Goal: Information Seeking & Learning: Learn about a topic

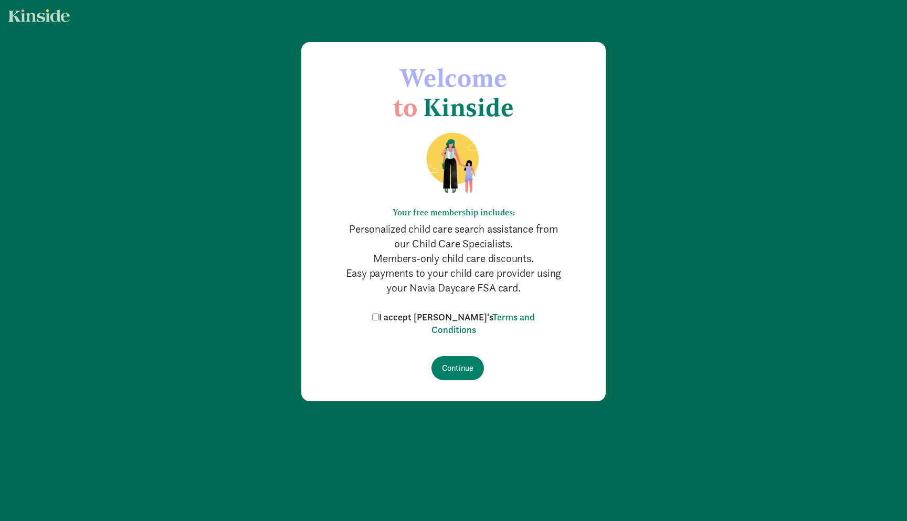
click at [400, 316] on label "I accept [PERSON_NAME]'s Terms and Conditions" at bounding box center [454, 323] width 168 height 25
click at [379, 316] on input "I accept [PERSON_NAME]'s Terms and Conditions" at bounding box center [375, 316] width 7 height 7
checkbox input "true"
click at [461, 371] on input "Continue" at bounding box center [458, 368] width 52 height 24
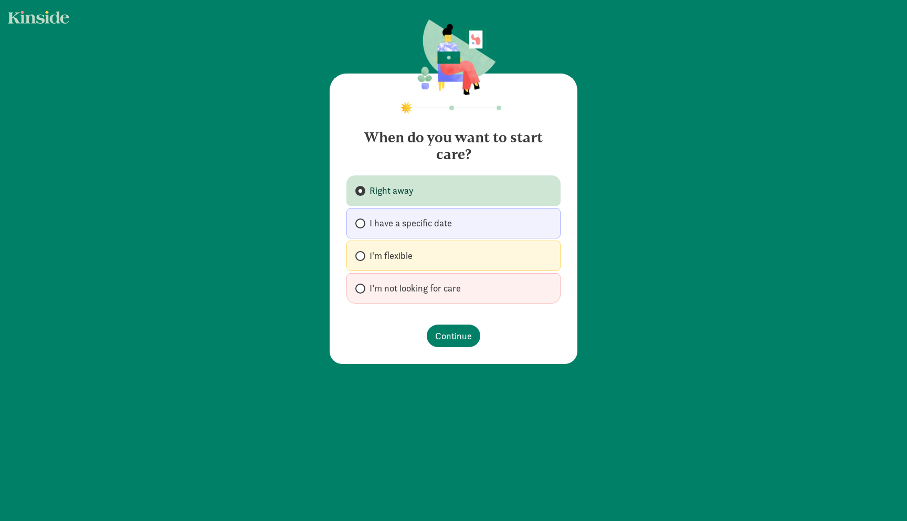
click at [403, 256] on span "I'm flexible" at bounding box center [391, 255] width 43 height 13
click at [362, 256] on input "I'm flexible" at bounding box center [358, 256] width 7 height 7
radio input "true"
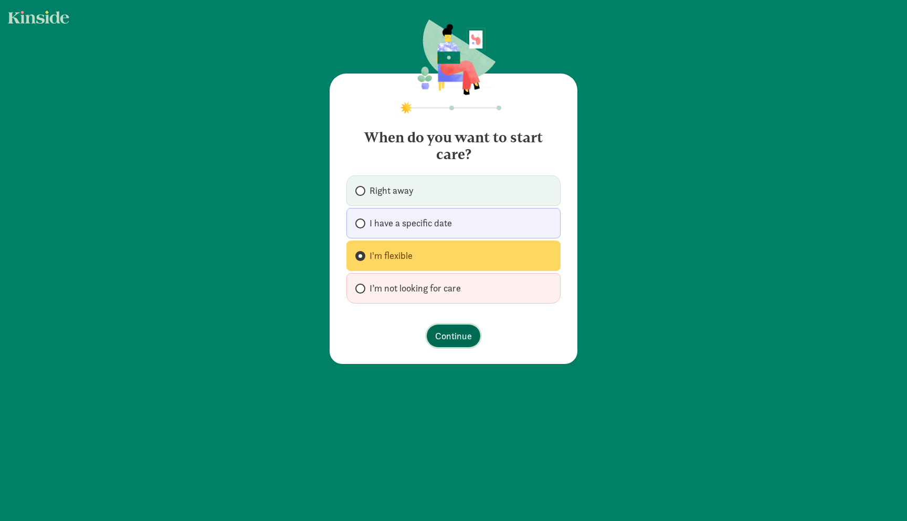
click at [447, 336] on span "Continue" at bounding box center [453, 336] width 37 height 14
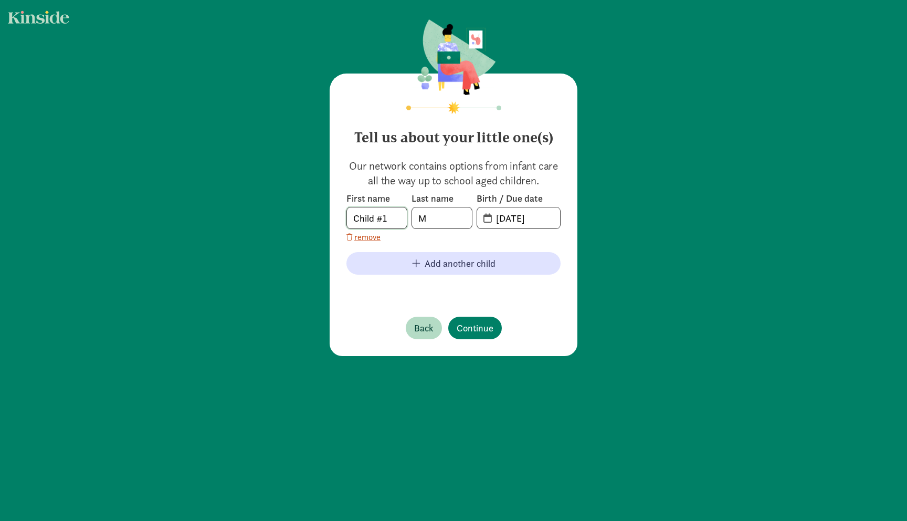
click at [381, 218] on input "Child #1" at bounding box center [377, 217] width 60 height 21
type input "Agni"
type input "[PERSON_NAME]"
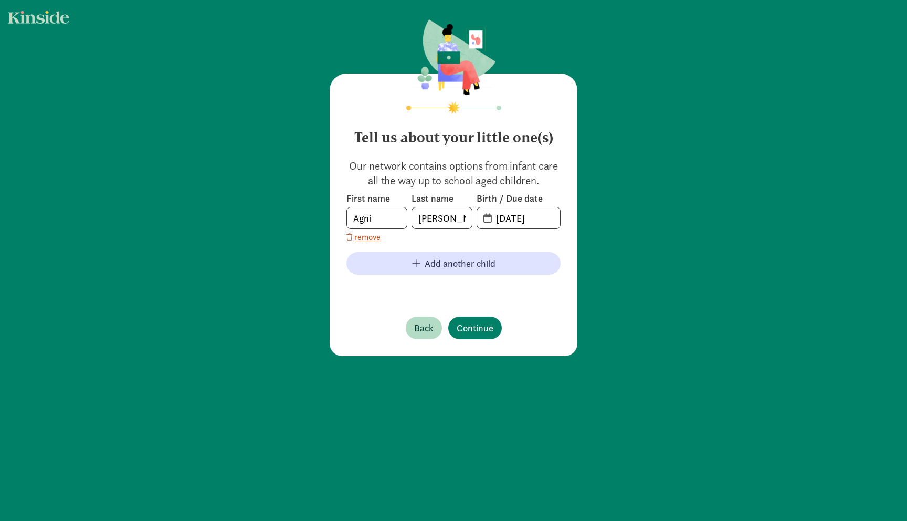
click at [485, 217] on span "[DATE]" at bounding box center [518, 217] width 83 height 21
click at [501, 217] on input "20-25-0915" at bounding box center [525, 217] width 70 height 21
click at [503, 217] on input "20-25-0915" at bounding box center [525, 217] width 70 height 21
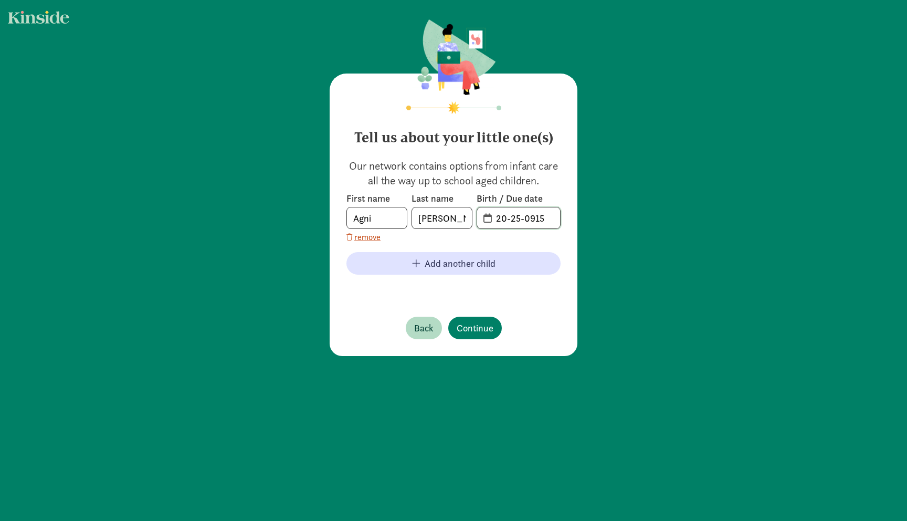
click at [503, 217] on input "20-25-0915" at bounding box center [525, 217] width 70 height 21
click at [489, 217] on span "20-25-0915" at bounding box center [518, 217] width 83 height 21
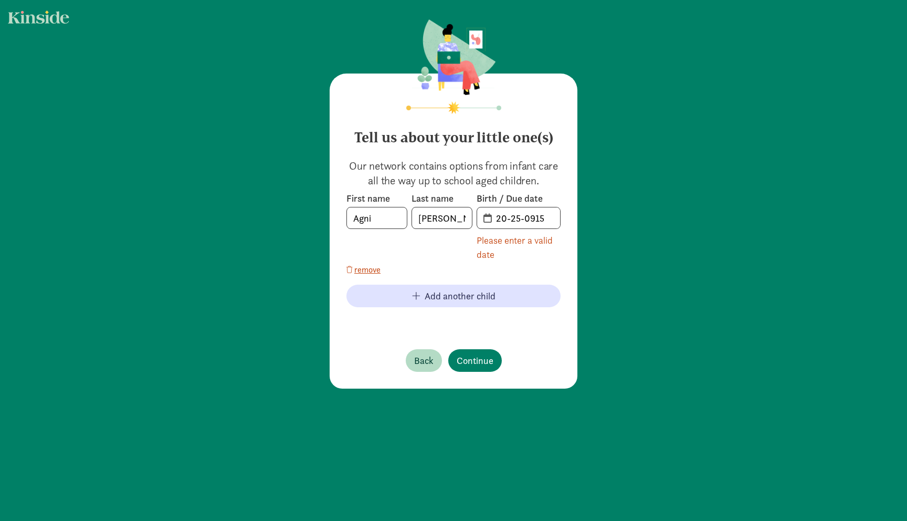
click at [489, 217] on span "20-25-0915" at bounding box center [518, 217] width 83 height 21
click at [498, 217] on input "20-25-0915" at bounding box center [525, 217] width 70 height 21
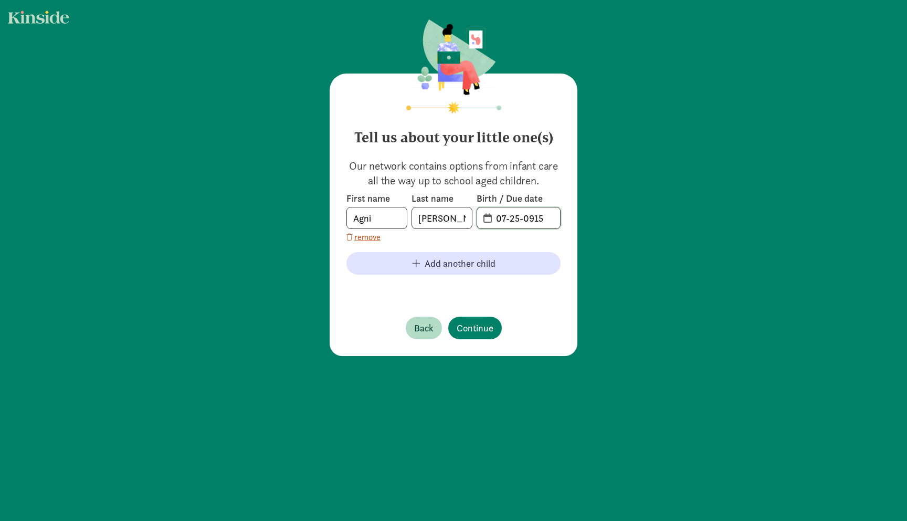
type input "07-25-0915"
click at [517, 216] on input "07-25-0915" at bounding box center [525, 217] width 70 height 21
click at [533, 218] on input "07-21-0915" at bounding box center [525, 217] width 70 height 21
type input "[DATE]"
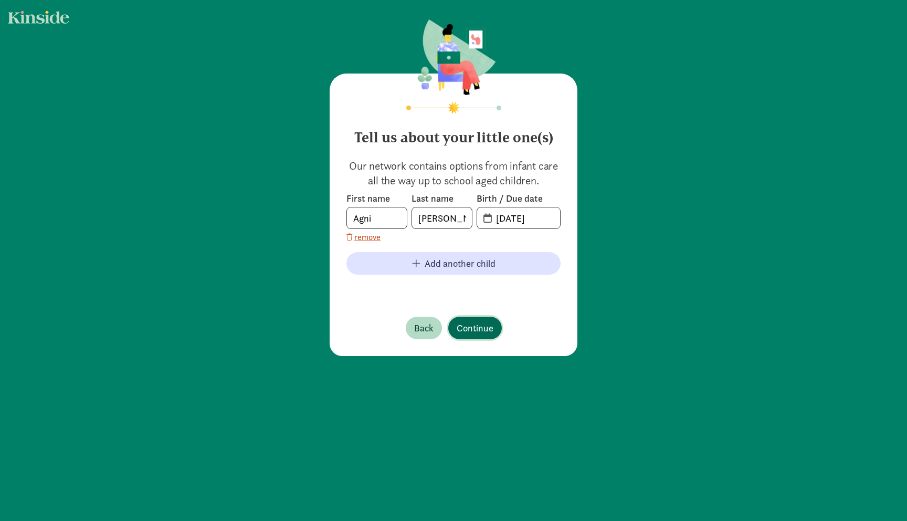
click at [464, 323] on span "Continue" at bounding box center [475, 328] width 37 height 14
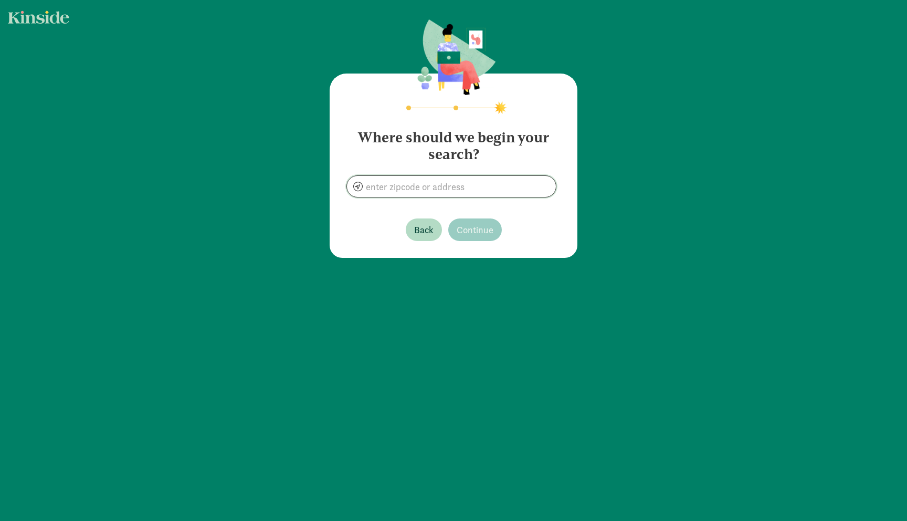
click at [401, 194] on input at bounding box center [451, 186] width 209 height 21
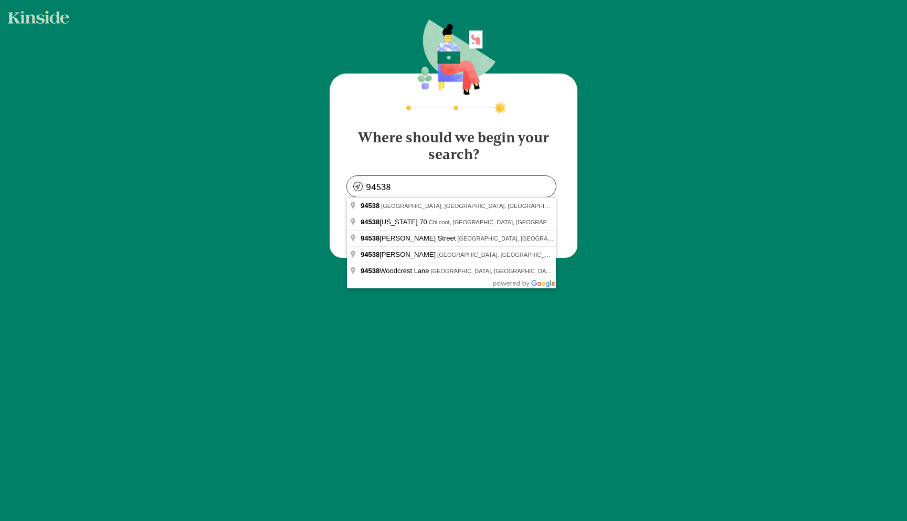
click at [344, 163] on div "Where should we begin your search? 94538 Back Continue" at bounding box center [454, 165] width 248 height 184
click at [422, 192] on input "94538" at bounding box center [451, 186] width 209 height 21
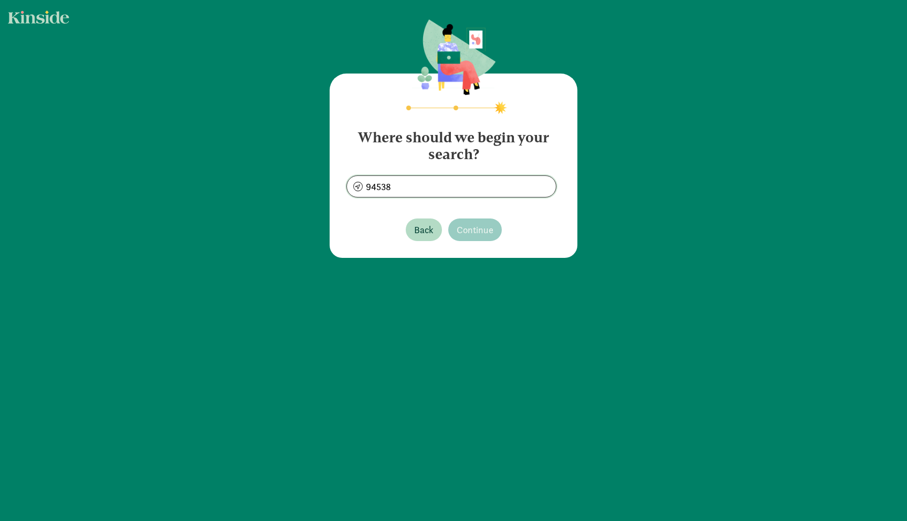
type input "[GEOGRAPHIC_DATA], [GEOGRAPHIC_DATA]"
click at [479, 230] on span "Continue" at bounding box center [475, 230] width 37 height 14
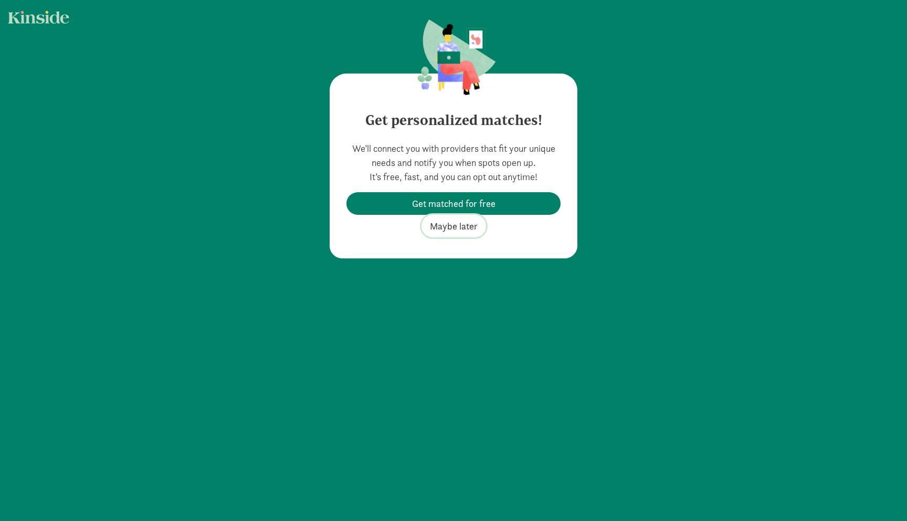
click at [453, 225] on span "Maybe later" at bounding box center [454, 226] width 48 height 14
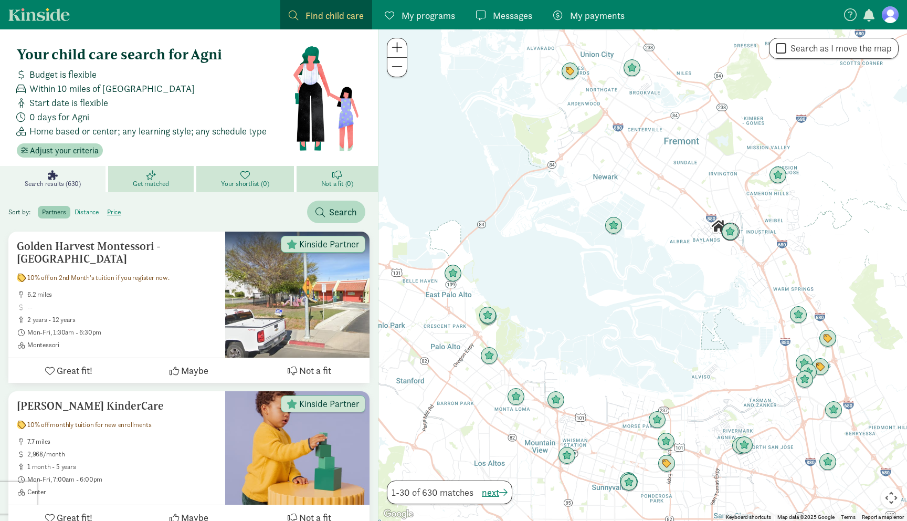
click at [92, 214] on label "distance" at bounding box center [86, 212] width 33 height 13
click at [75, 208] on input "distance" at bounding box center [75, 208] width 0 height 0
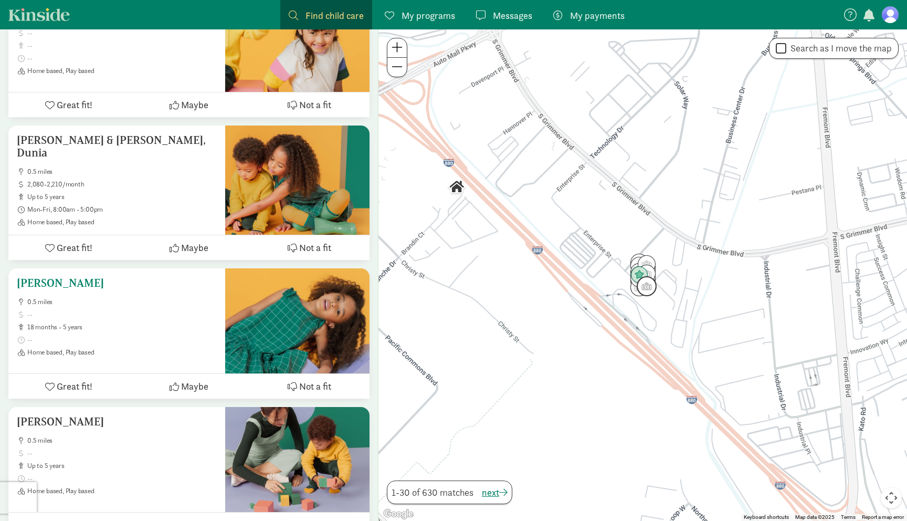
scroll to position [3900, 0]
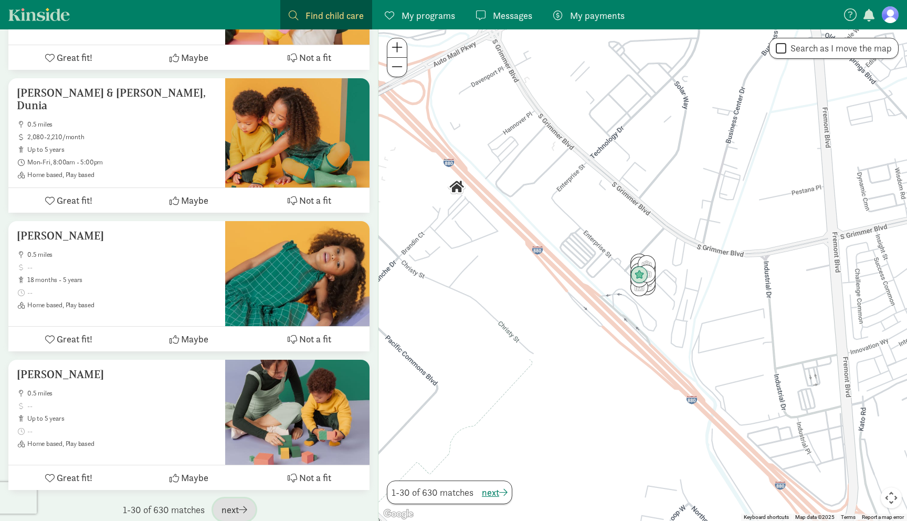
click at [230, 502] on span "next" at bounding box center [235, 509] width 26 height 14
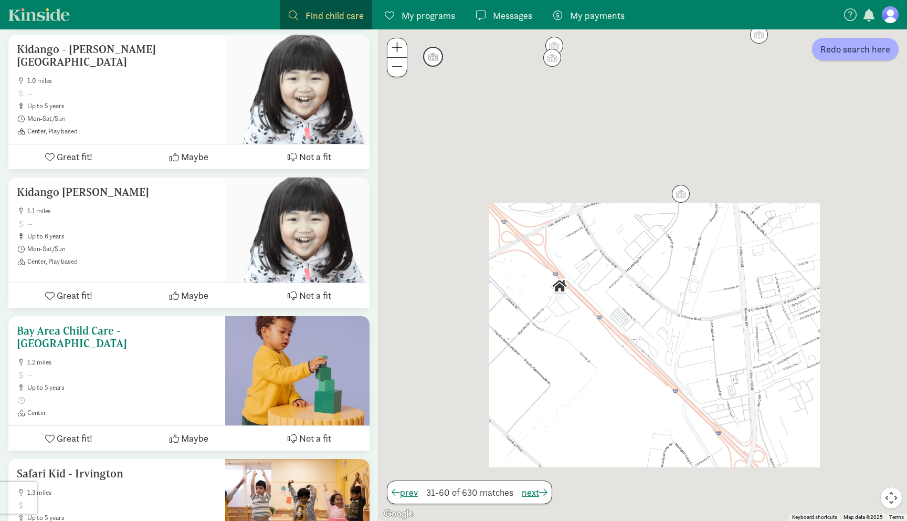
scroll to position [380, 0]
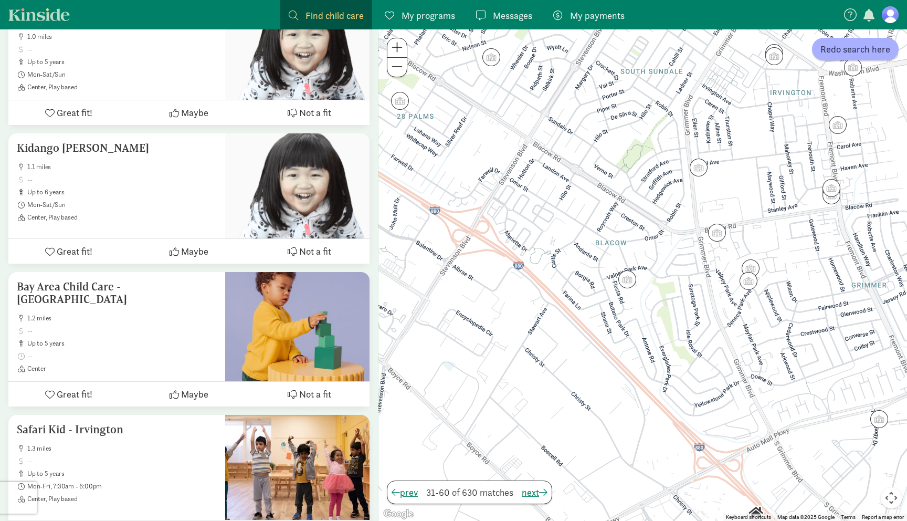
drag, startPoint x: 572, startPoint y: 209, endPoint x: 686, endPoint y: 240, distance: 117.7
click at [686, 240] on div at bounding box center [643, 274] width 529 height 491
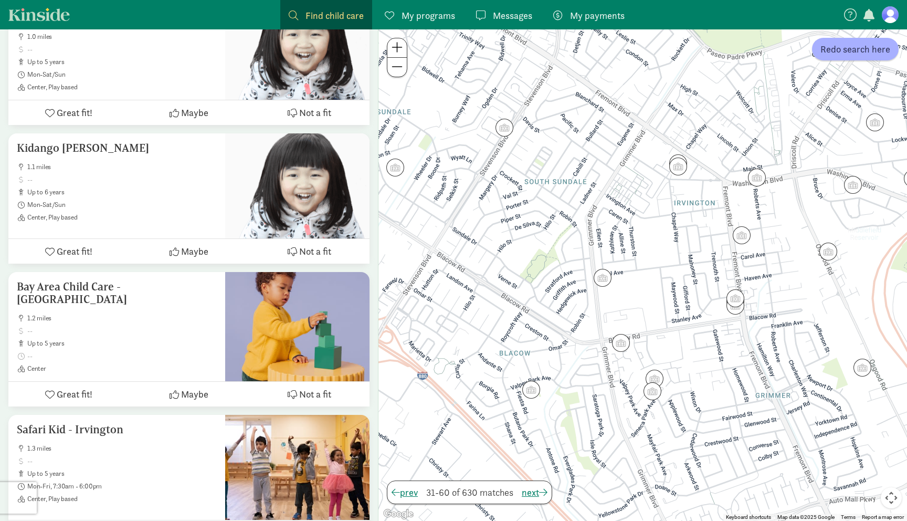
drag, startPoint x: 672, startPoint y: 266, endPoint x: 574, endPoint y: 377, distance: 147.7
click at [574, 377] on div at bounding box center [643, 274] width 529 height 491
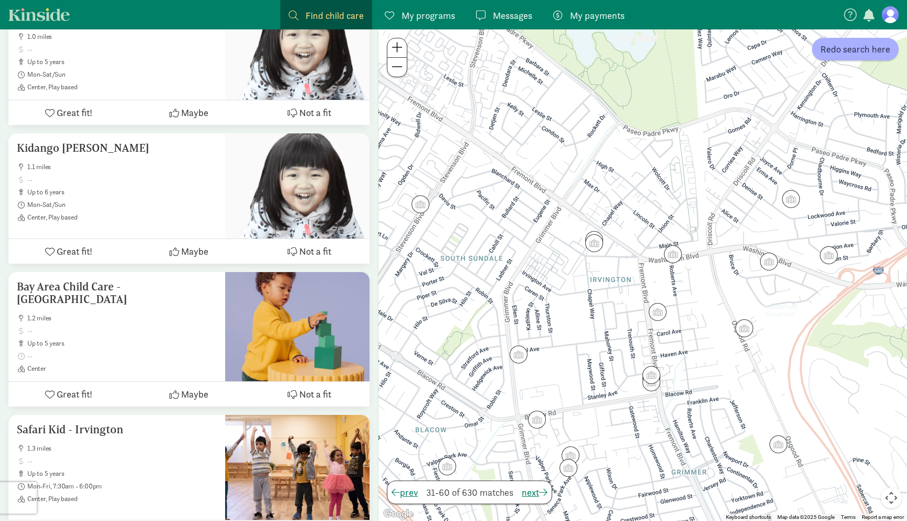
drag, startPoint x: 666, startPoint y: 261, endPoint x: 581, endPoint y: 339, distance: 115.2
click at [581, 339] on div at bounding box center [643, 274] width 529 height 491
click at [596, 244] on img "Click to see details" at bounding box center [594, 243] width 20 height 20
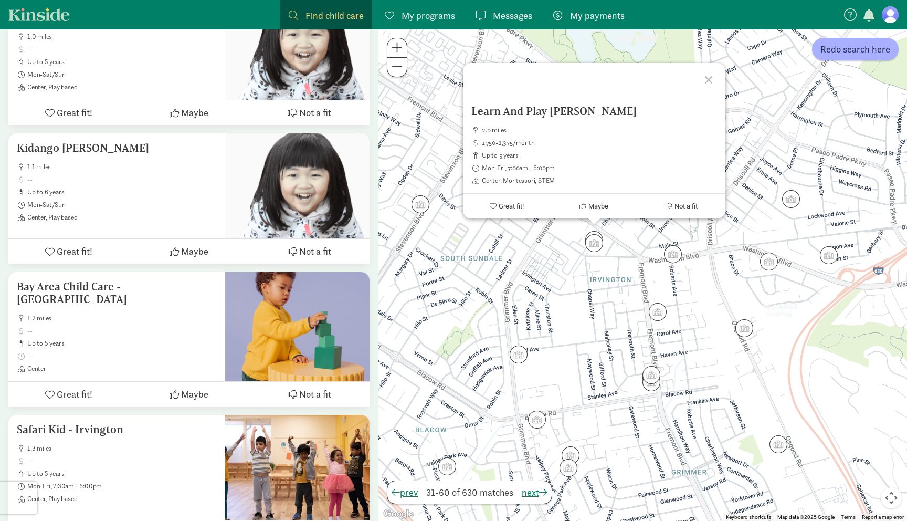
click at [625, 245] on div "Learn And Play Montessori Irvington 2.0 miles 1,750-2,375/month up to 5 years M…" at bounding box center [643, 274] width 529 height 491
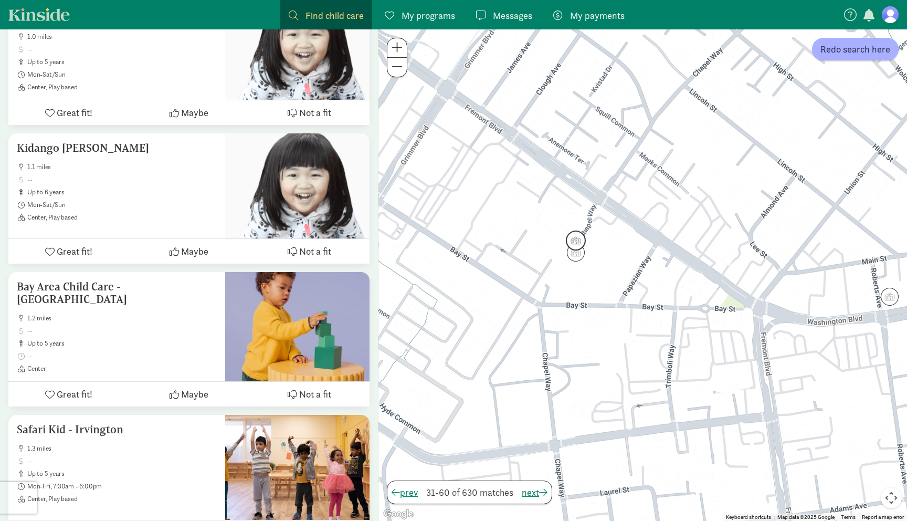
click at [577, 239] on img "Click to see details" at bounding box center [576, 240] width 20 height 20
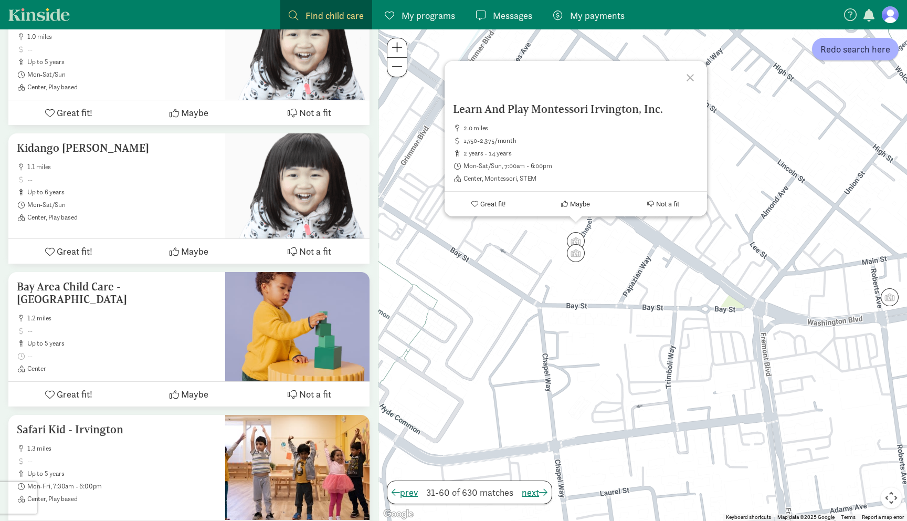
click at [604, 254] on div "Learn And Play Montessori Irvington, Inc. 2.0 miles 1,750-2,375/month 2 years -…" at bounding box center [643, 274] width 529 height 491
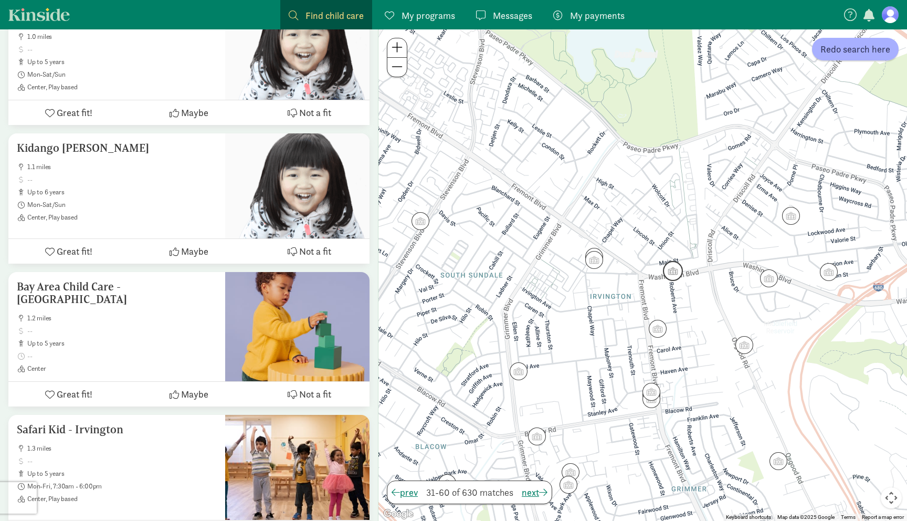
click at [667, 277] on img "Click to see details" at bounding box center [673, 271] width 20 height 20
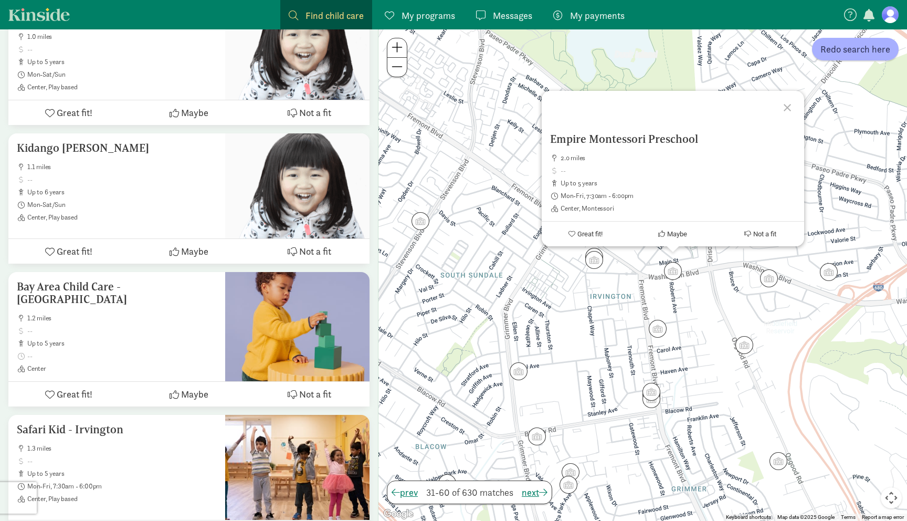
click at [696, 289] on div "Empire Montessori Preschool 2.0 miles up to 5 years Mon-Fri, 7:30am - 6:00pm Ce…" at bounding box center [643, 274] width 529 height 491
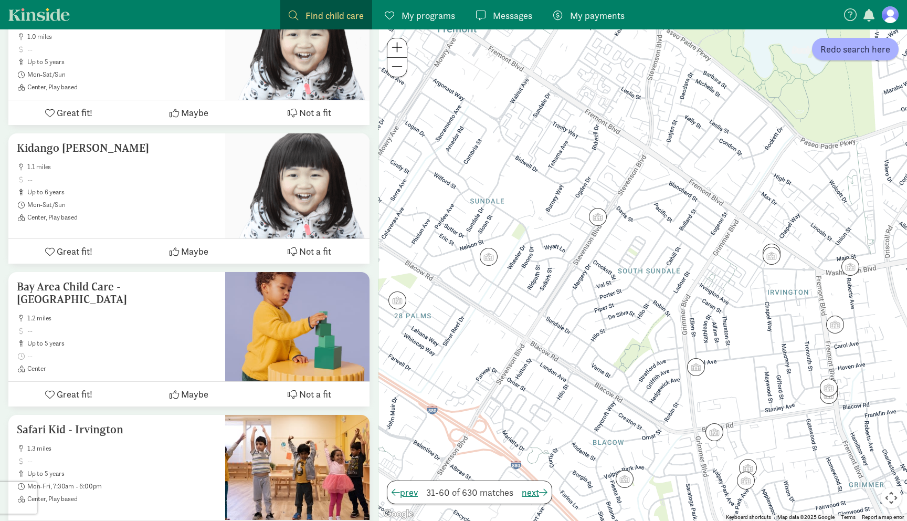
drag, startPoint x: 548, startPoint y: 325, endPoint x: 729, endPoint y: 322, distance: 180.6
click at [729, 322] on div at bounding box center [643, 274] width 529 height 491
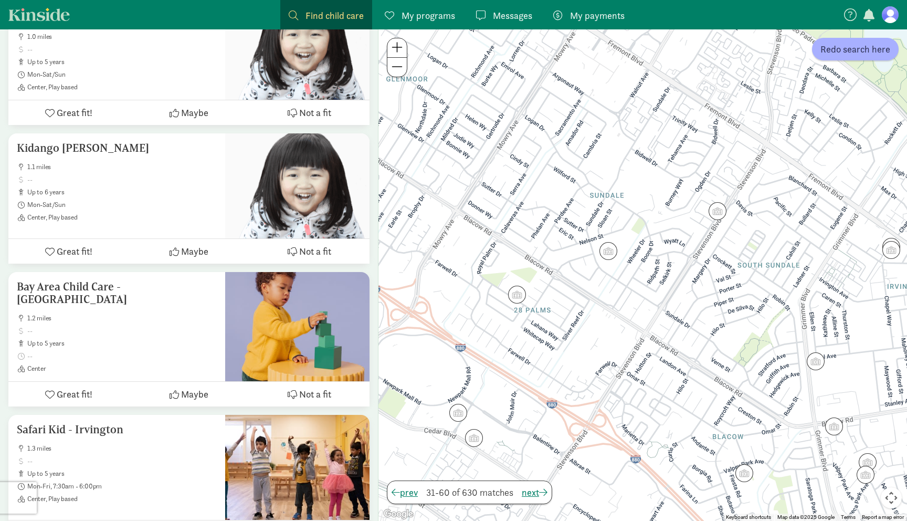
drag, startPoint x: 688, startPoint y: 322, endPoint x: 804, endPoint y: 316, distance: 116.7
click at [804, 316] on div at bounding box center [643, 274] width 529 height 491
click at [520, 294] on img "Click to see details" at bounding box center [517, 295] width 20 height 20
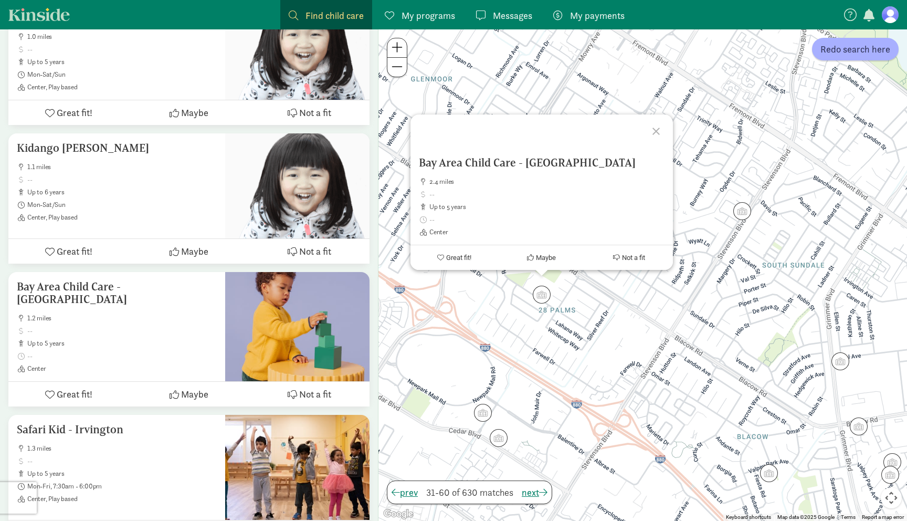
click at [573, 301] on div "Bay Area Child Care - [GEOGRAPHIC_DATA] 2.4 miles up to 5 years Center Great fi…" at bounding box center [643, 274] width 529 height 491
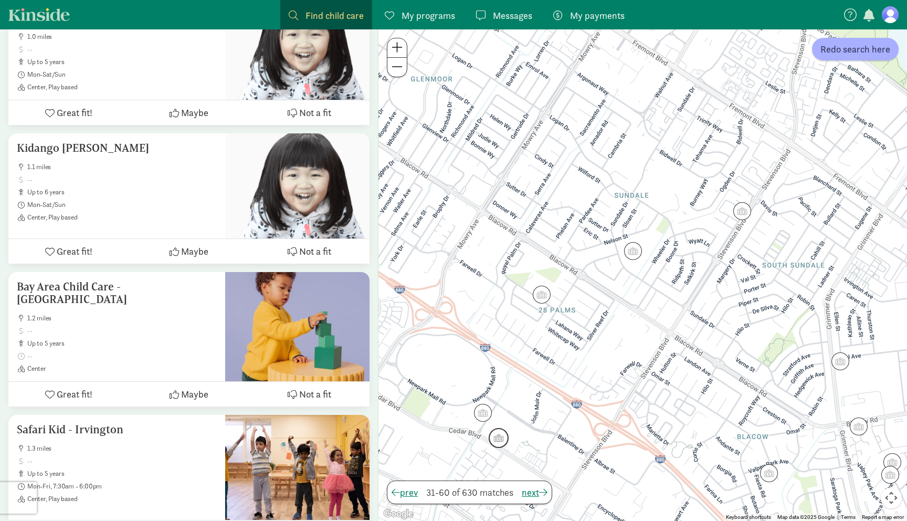
click at [504, 438] on img "Click to see details" at bounding box center [499, 438] width 20 height 20
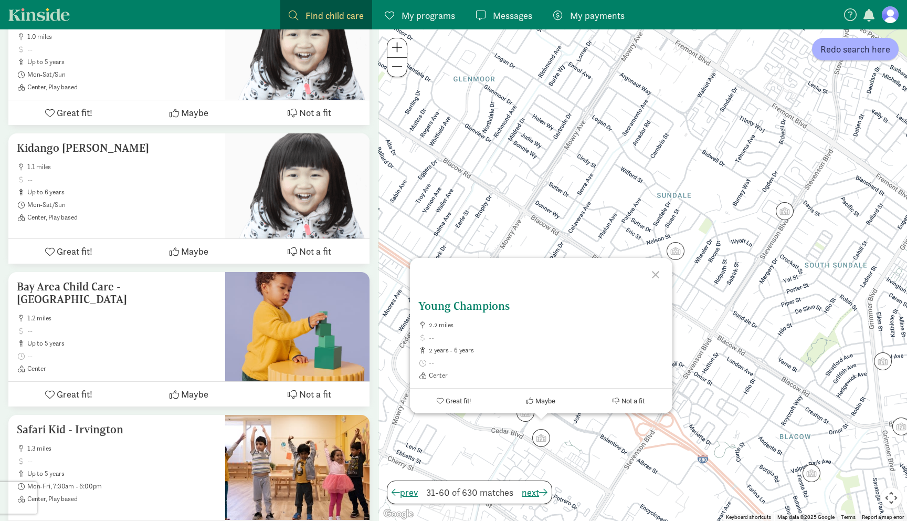
click at [470, 400] on span "Great fit!" at bounding box center [457, 401] width 25 height 8
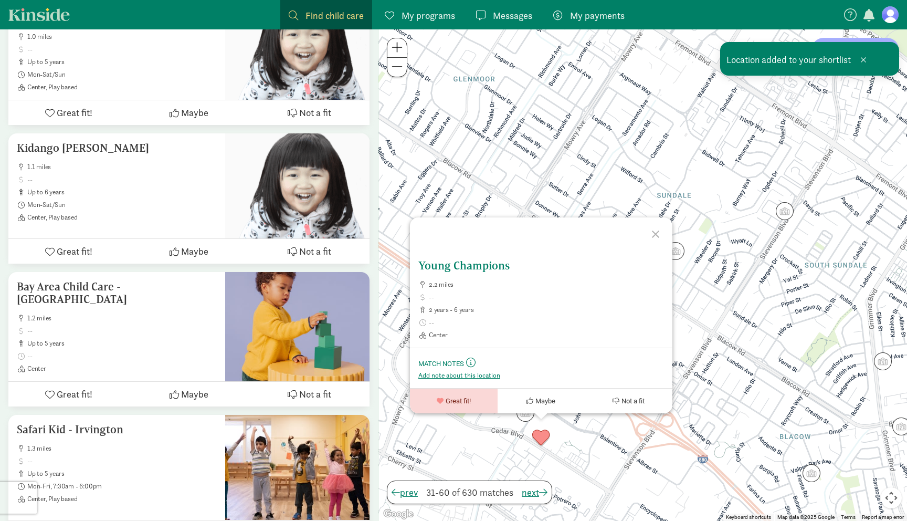
click at [479, 263] on h5 "Young Champions" at bounding box center [541, 265] width 246 height 13
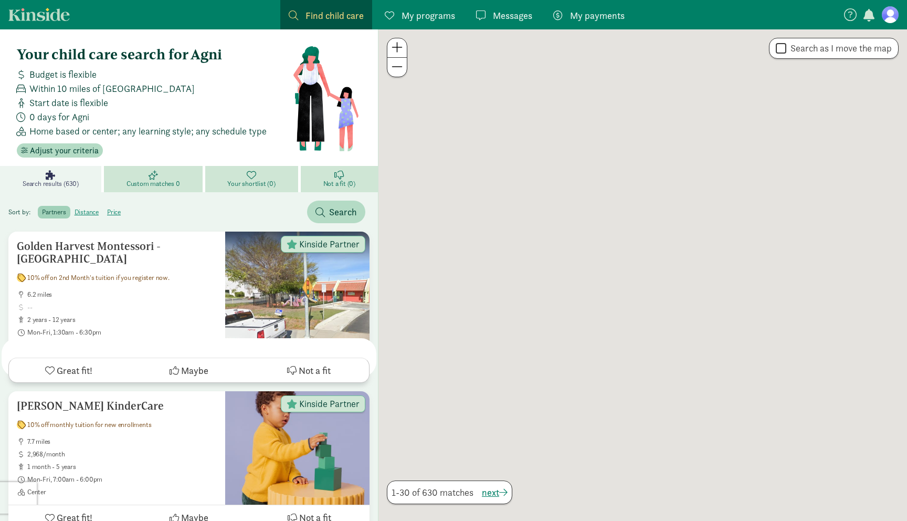
scroll to position [380, 0]
